Goal: Communication & Community: Share content

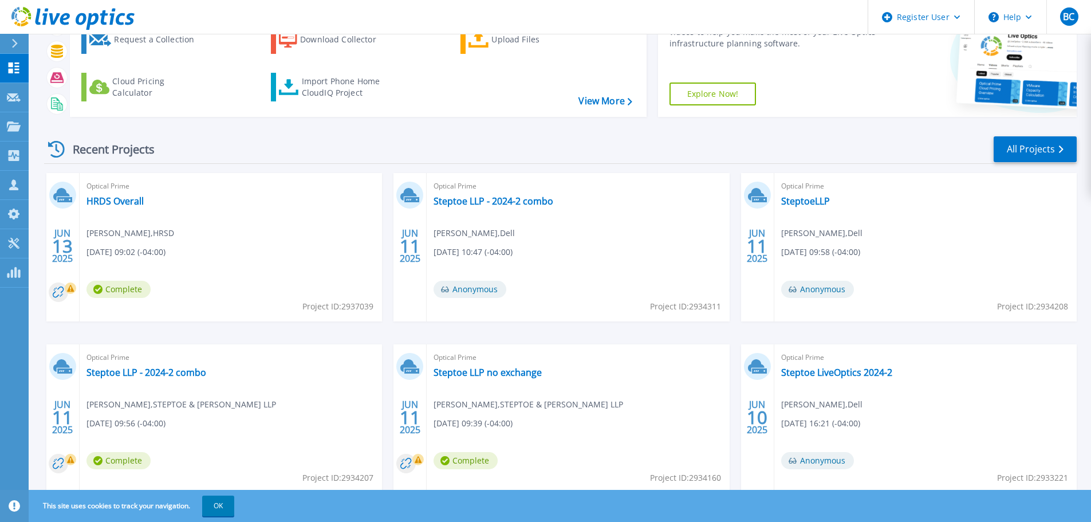
scroll to position [56, 0]
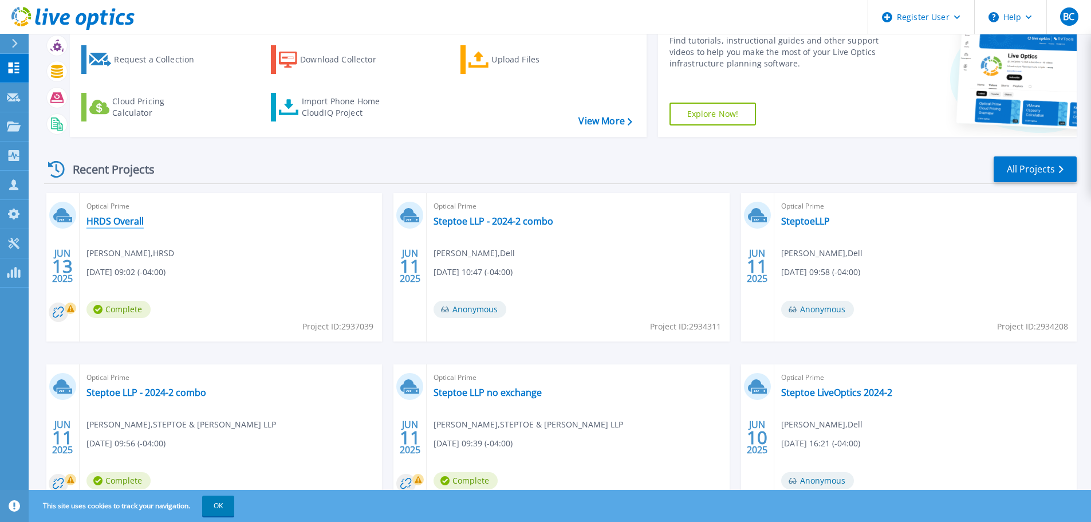
click at [116, 225] on link "HRDS Overall" at bounding box center [114, 220] width 57 height 11
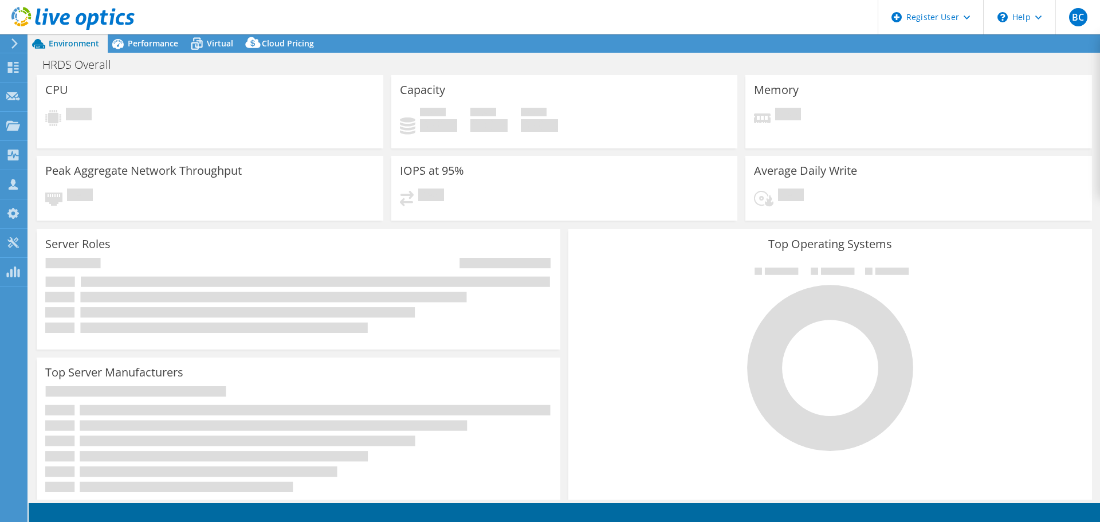
select select "USD"
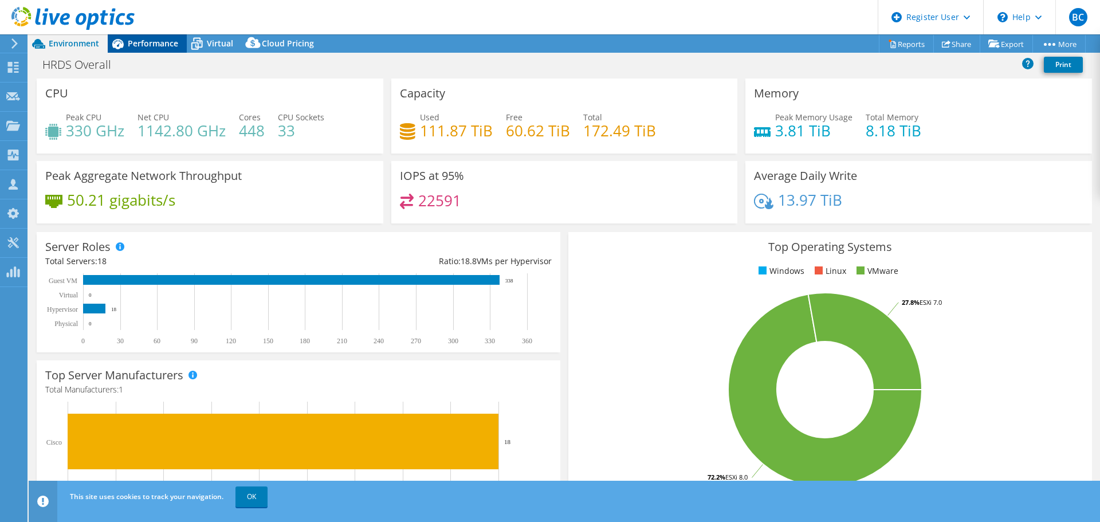
click at [152, 46] on span "Performance" at bounding box center [153, 43] width 50 height 11
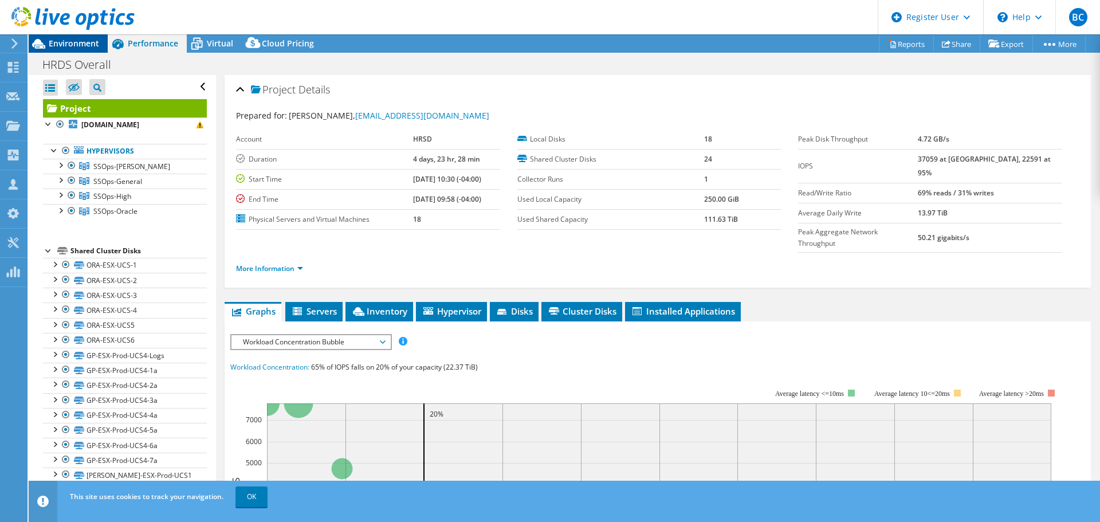
click at [73, 41] on span "Environment" at bounding box center [74, 43] width 50 height 11
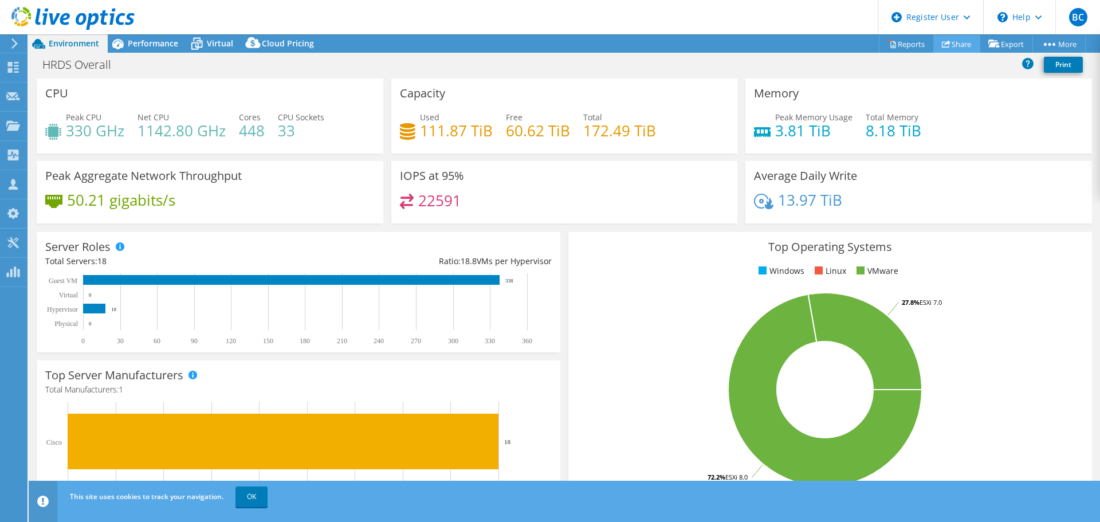
click at [956, 45] on link "Share" at bounding box center [956, 44] width 47 height 18
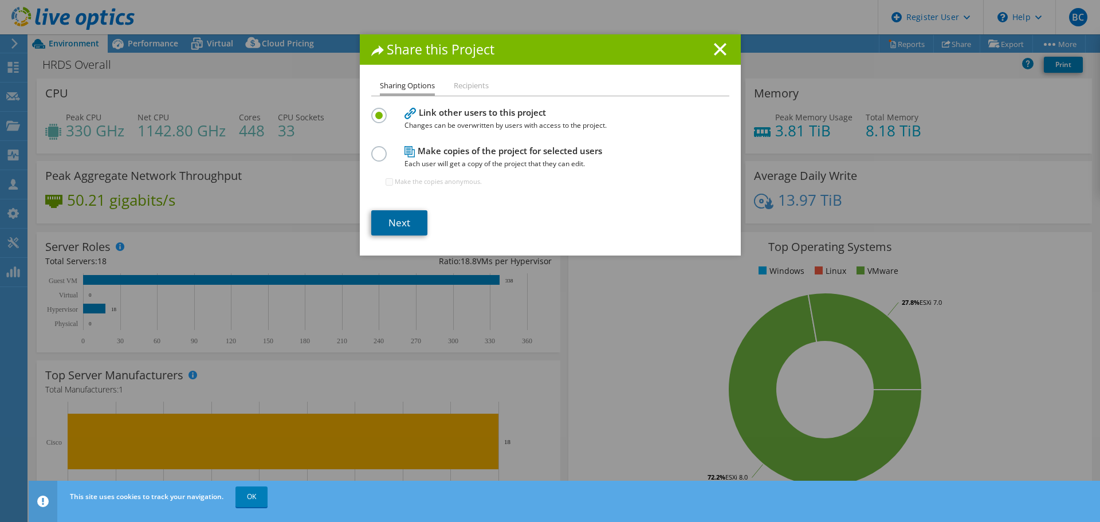
click at [384, 221] on link "Next" at bounding box center [399, 222] width 56 height 25
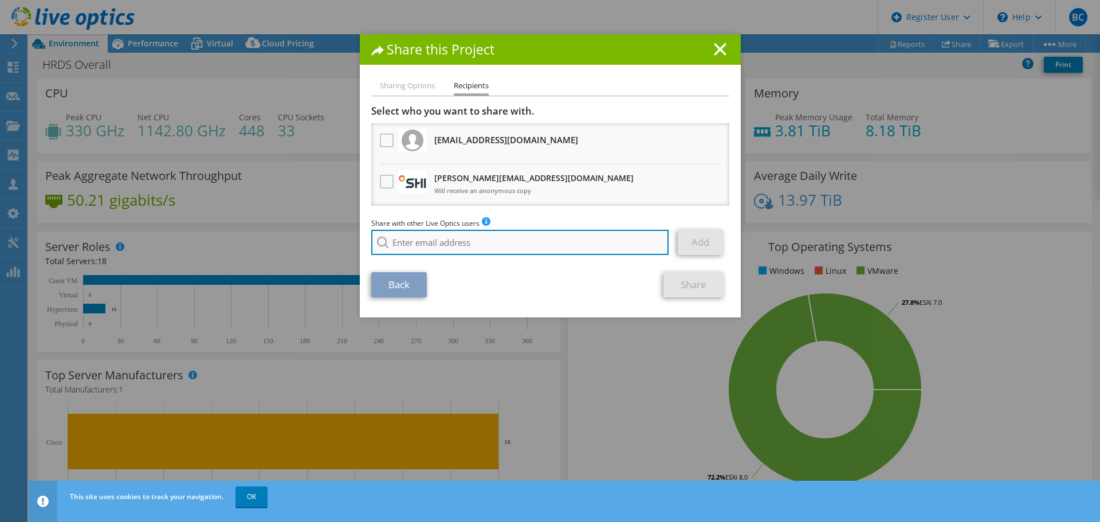
click at [418, 246] on input "search" at bounding box center [520, 242] width 298 height 25
paste input "Frank.Galante@dell.com"
click at [514, 240] on input "Frank.Galante@dell.com" at bounding box center [520, 242] width 298 height 25
type input "Frank.Galante@dell.com"
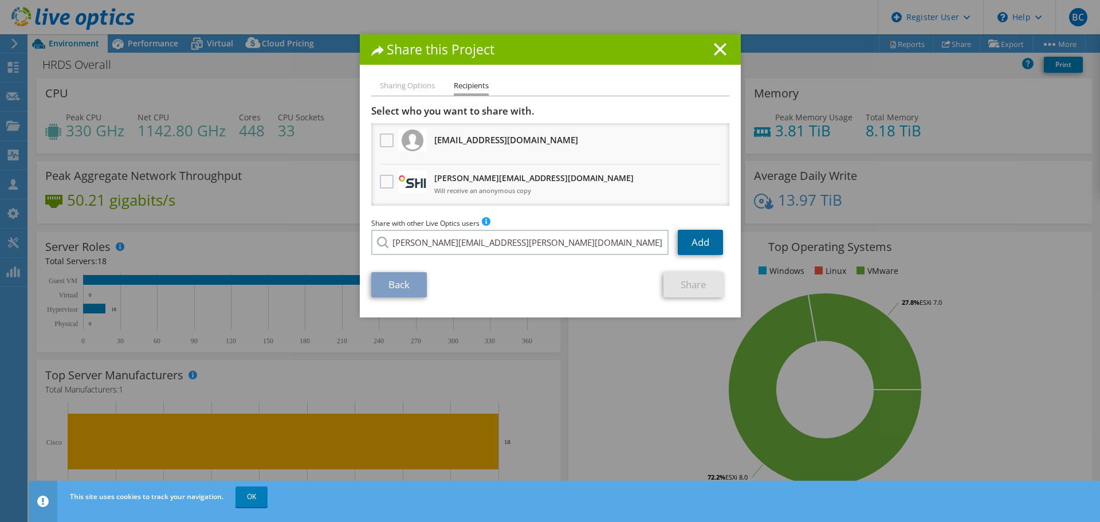
click at [709, 241] on link "Add" at bounding box center [700, 242] width 45 height 25
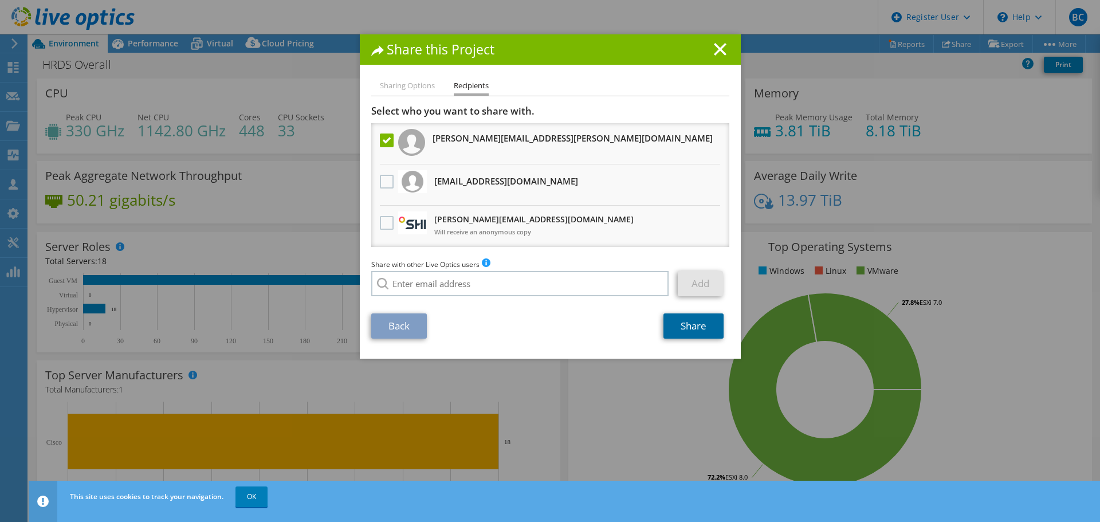
click at [687, 328] on link "Share" at bounding box center [693, 325] width 60 height 25
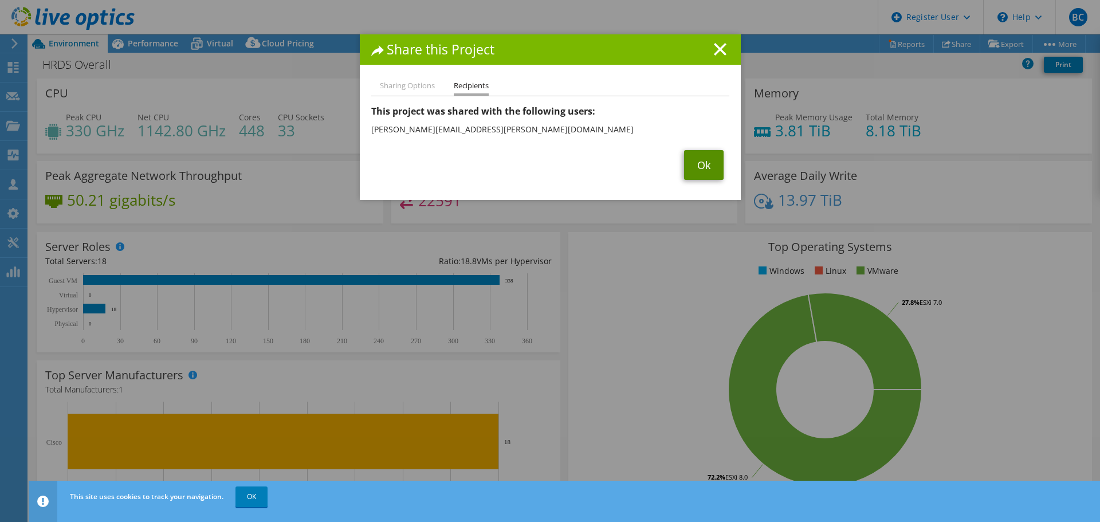
click at [695, 172] on link "Ok" at bounding box center [704, 165] width 40 height 30
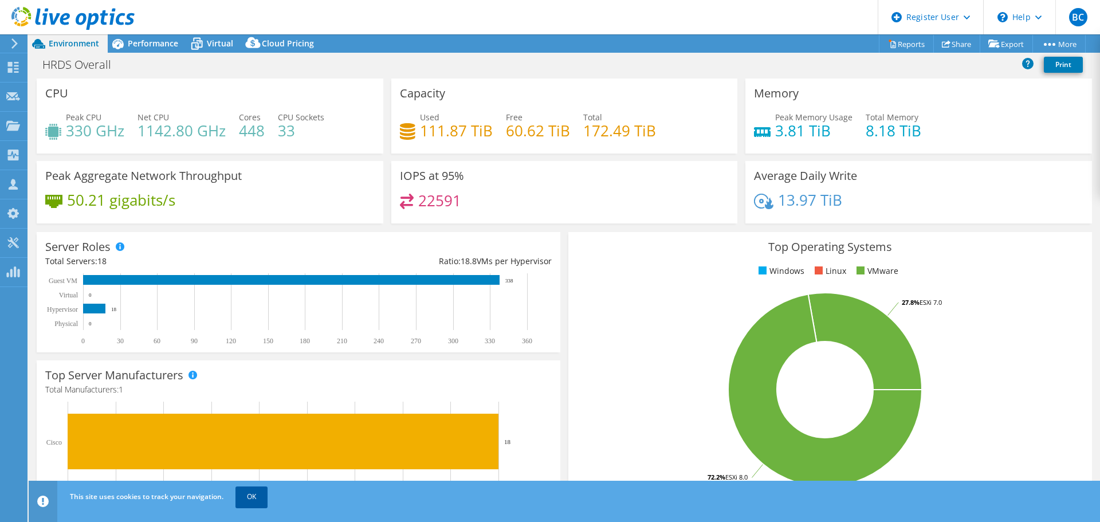
click at [265, 501] on link "OK" at bounding box center [251, 496] width 32 height 21
